Goal: Transaction & Acquisition: Purchase product/service

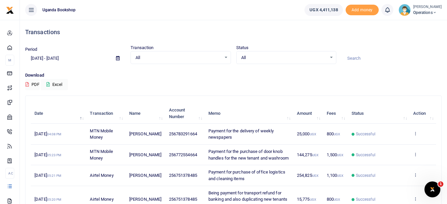
click at [295, 85] on div "Download PDF Excel" at bounding box center [233, 81] width 417 height 18
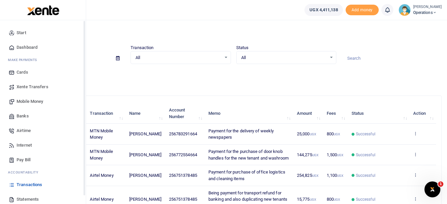
click at [43, 104] on span "Mobile Money" at bounding box center [30, 101] width 27 height 7
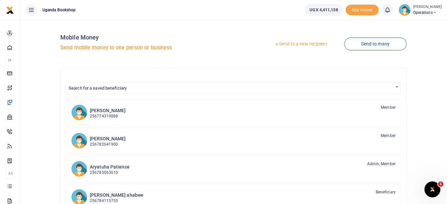
click at [290, 45] on link "Send to a new recipient" at bounding box center [301, 44] width 87 height 12
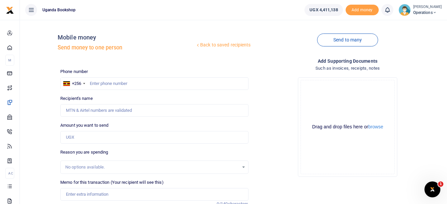
click at [100, 83] on div at bounding box center [223, 102] width 447 height 204
click at [99, 83] on input "text" at bounding box center [154, 83] width 188 height 13
type input "0751378485"
click at [86, 139] on input "Amount you want to send" at bounding box center [154, 137] width 188 height 13
type input "50,000"
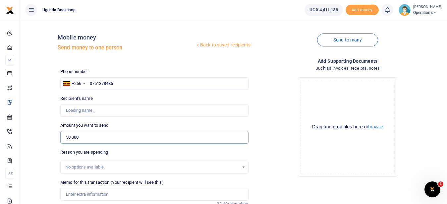
type input "[PERSON_NAME]"
type input "5,000"
click at [94, 191] on input "Memo for this transaction (Your recipient will see this)" at bounding box center [154, 194] width 188 height 13
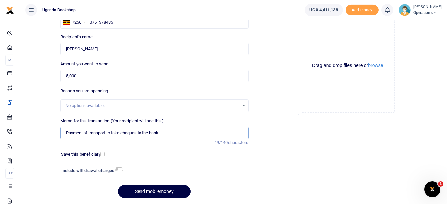
scroll to position [62, 0]
type input "Payment of transport to take cheques to the bank"
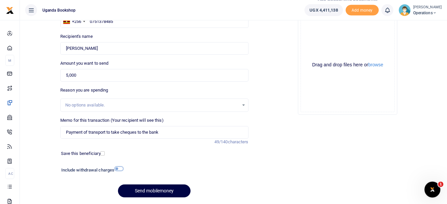
click at [121, 169] on input "checkbox" at bounding box center [119, 168] width 9 height 4
checkbox input "true"
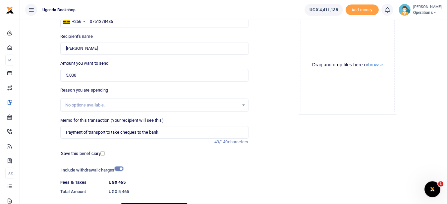
scroll to position [101, 0]
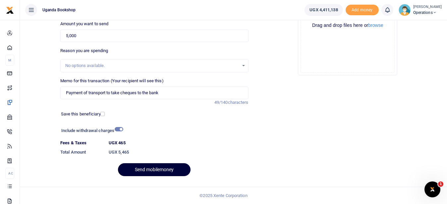
click at [150, 167] on button "Send mobilemoney" at bounding box center [154, 169] width 73 height 13
